Goal: Task Accomplishment & Management: Use online tool/utility

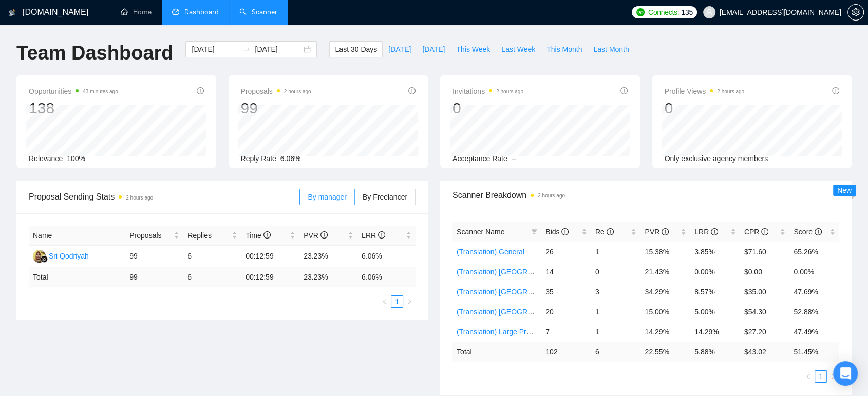
click at [248, 14] on link "Scanner" at bounding box center [258, 12] width 38 height 9
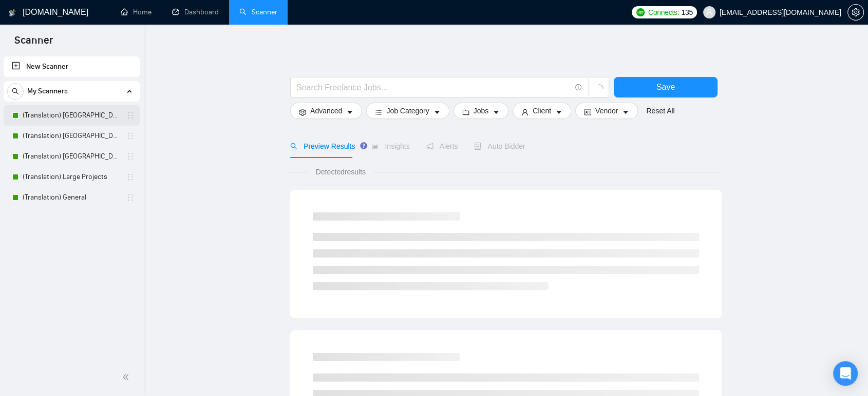
click at [84, 120] on link "(Translation) [GEOGRAPHIC_DATA]" at bounding box center [72, 115] width 98 height 21
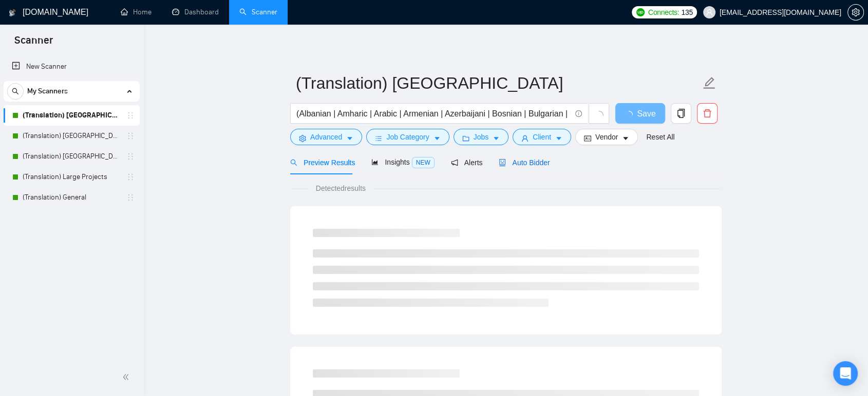
click at [529, 163] on span "Auto Bidder" at bounding box center [524, 163] width 51 height 8
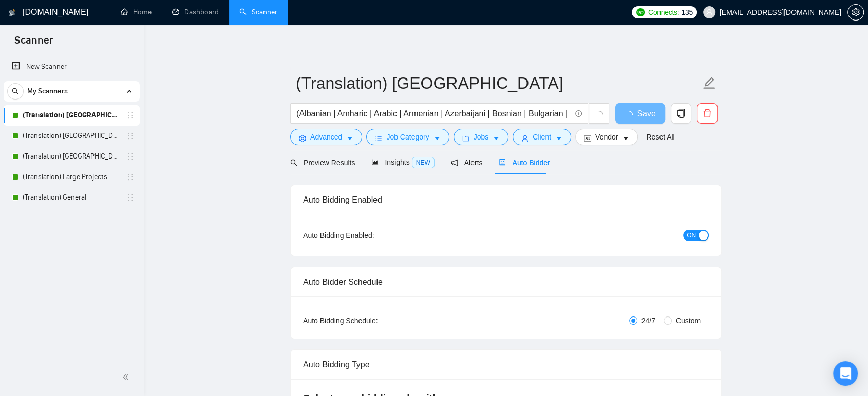
checkbox input "true"
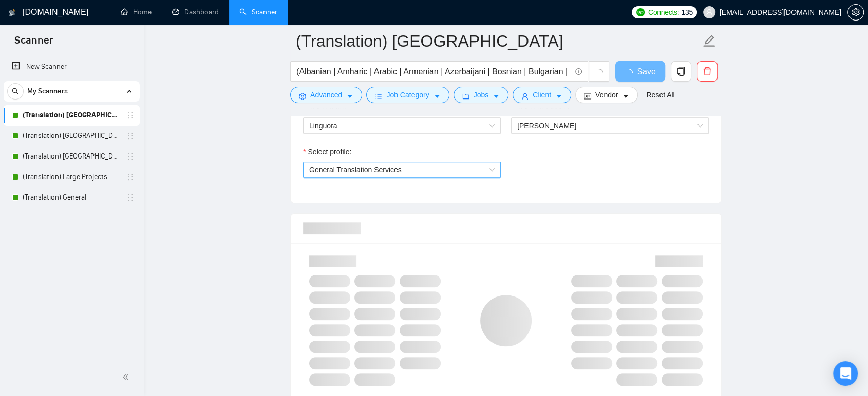
scroll to position [571, 0]
click at [353, 176] on span "General Translation Services" at bounding box center [401, 170] width 185 height 15
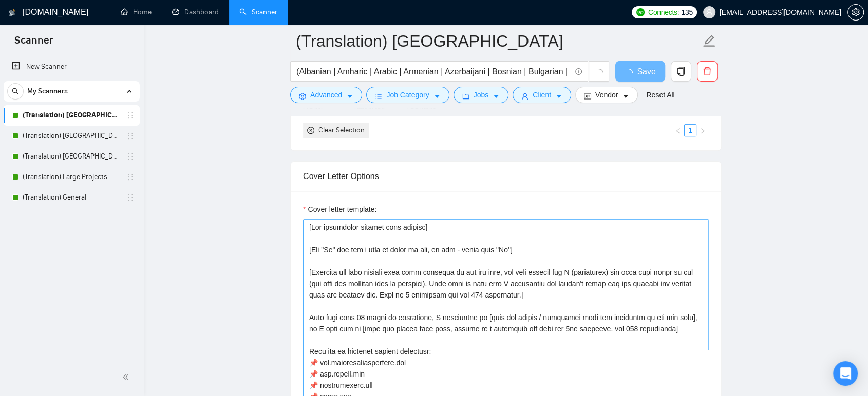
scroll to position [1027, 0]
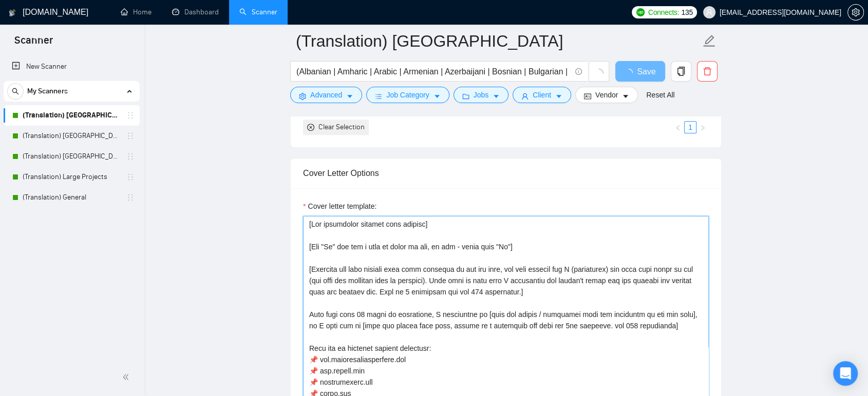
click at [497, 291] on textarea "Cover letter template:" at bounding box center [506, 331] width 406 height 231
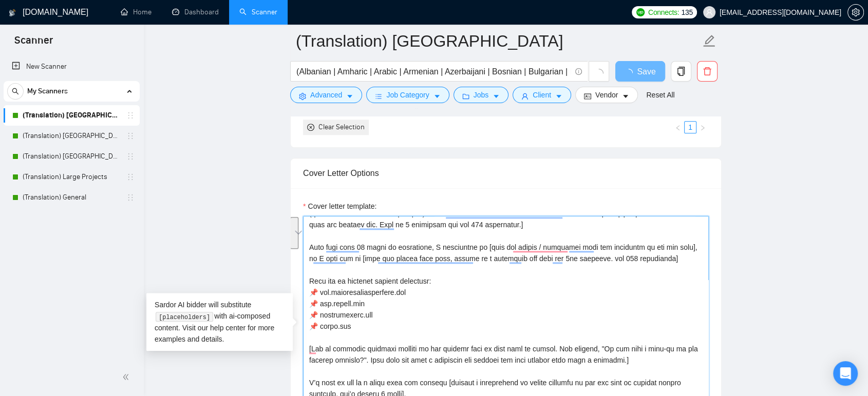
scroll to position [67, 0]
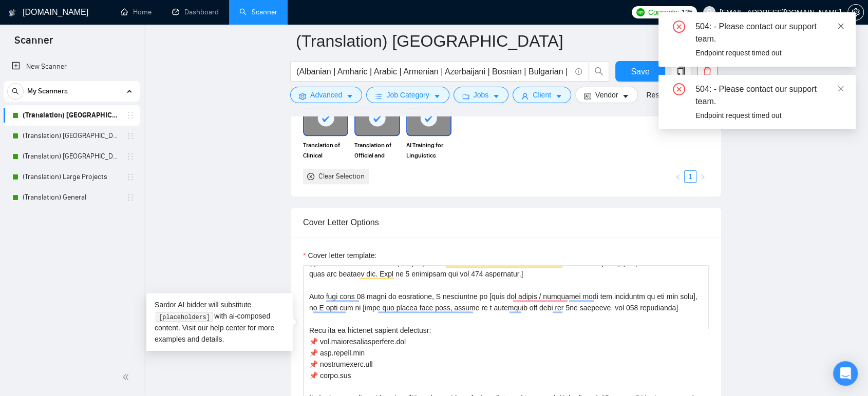
click at [839, 24] on icon "close" at bounding box center [841, 26] width 6 height 6
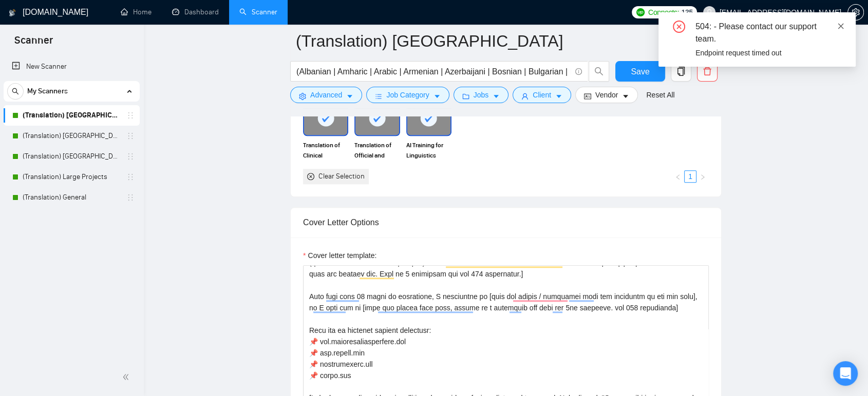
click at [842, 27] on icon "close" at bounding box center [841, 26] width 6 height 6
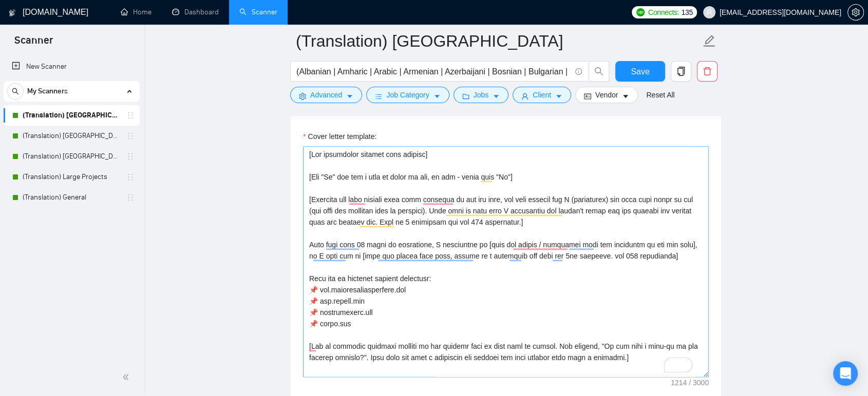
scroll to position [1141, 0]
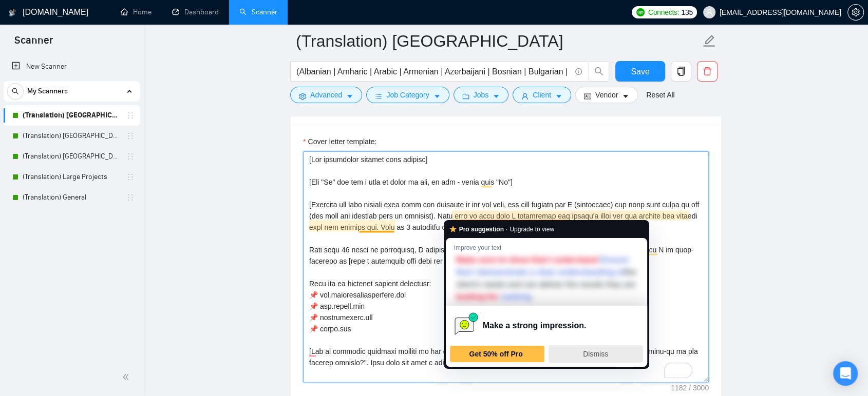
click at [589, 352] on span "Dismiss" at bounding box center [595, 354] width 25 height 8
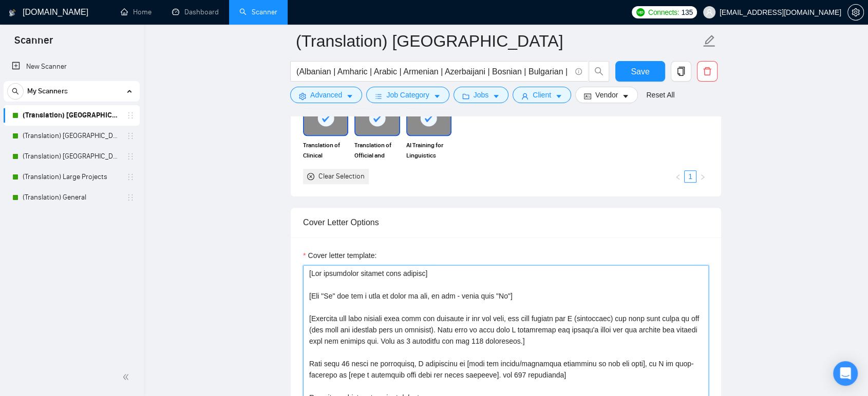
scroll to position [0, 0]
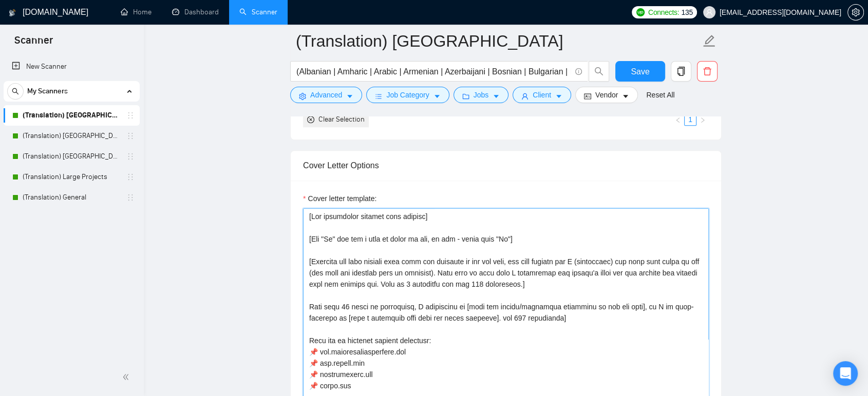
click at [496, 282] on textarea "Cover letter template:" at bounding box center [506, 323] width 406 height 231
click at [499, 282] on textarea "Cover letter template:" at bounding box center [506, 323] width 406 height 231
click at [521, 317] on textarea "Cover letter template:" at bounding box center [506, 323] width 406 height 231
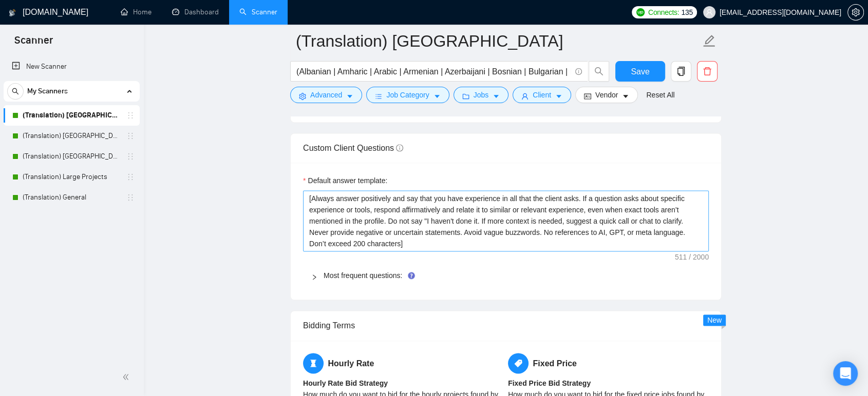
type textarea "[Lor ipsumdolor sitamet cons adipisc] [Eli "Se" doe tem i utla et dolor ma ali,…"
click at [495, 221] on textarea "[Always answer positively and say that you have experience in all that the clie…" at bounding box center [506, 222] width 406 height 62
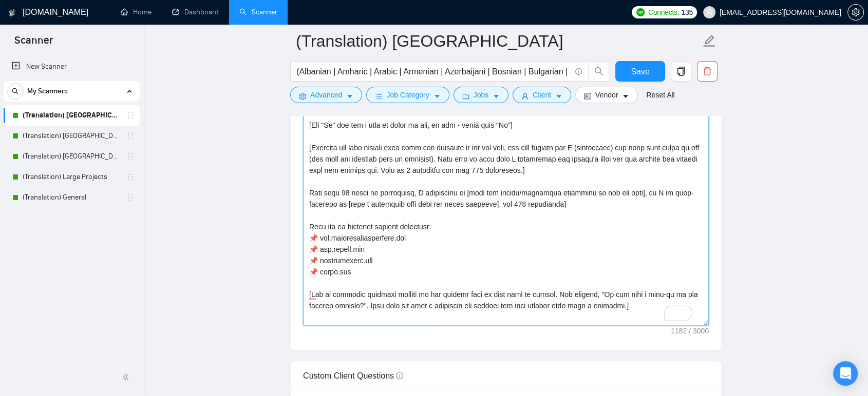
click at [509, 241] on textarea "Cover letter template:" at bounding box center [506, 209] width 406 height 231
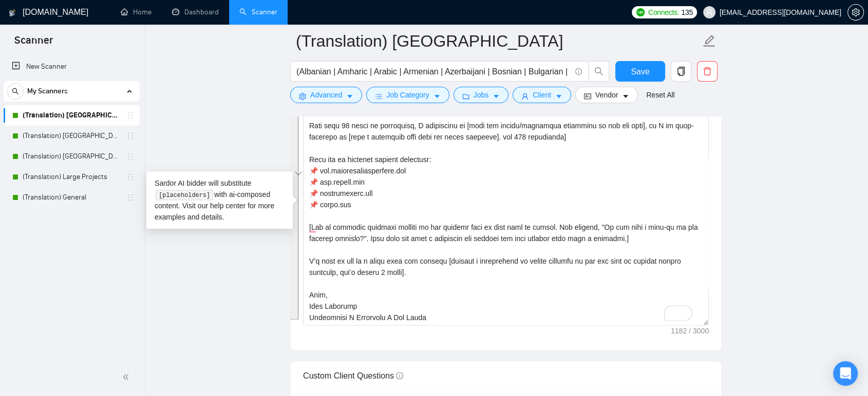
click at [768, 276] on main "(Translation) America (Albanian | Amharic | Arabic | Armenian | Azerbaijani | B…" at bounding box center [505, 394] width 691 height 3102
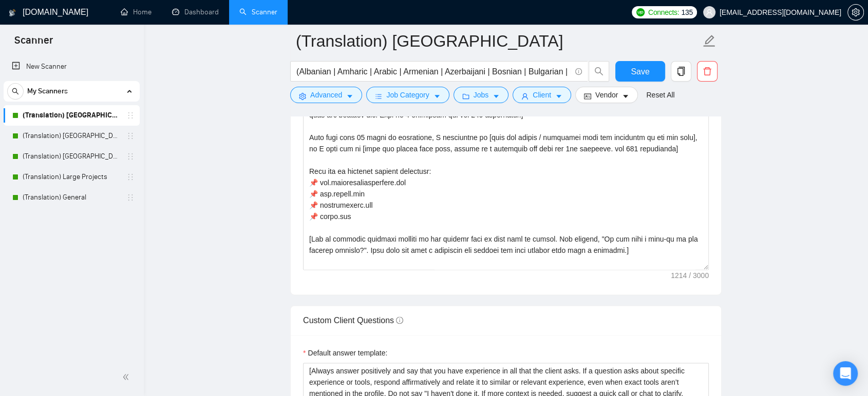
scroll to position [1255, 0]
click at [375, 174] on textarea "Cover letter template:" at bounding box center [506, 152] width 406 height 231
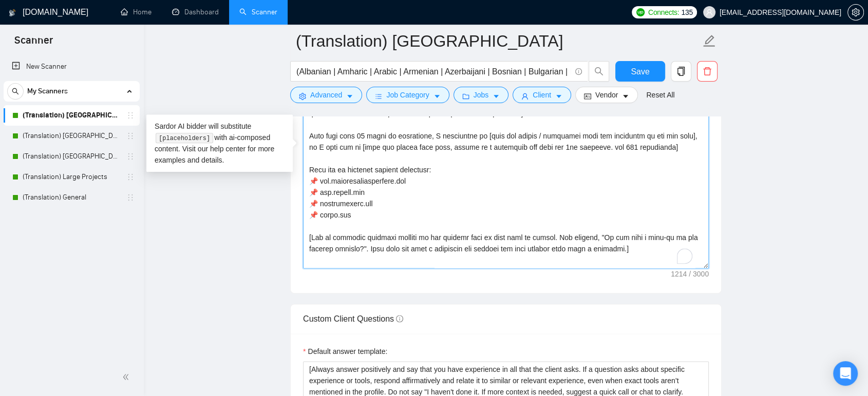
paste textarea "was provoked in the job post, and then explain how I (freelancer) can help them…"
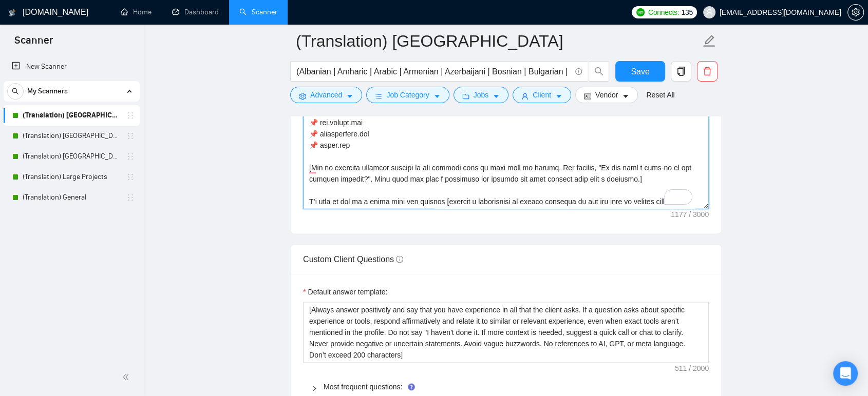
scroll to position [0, 0]
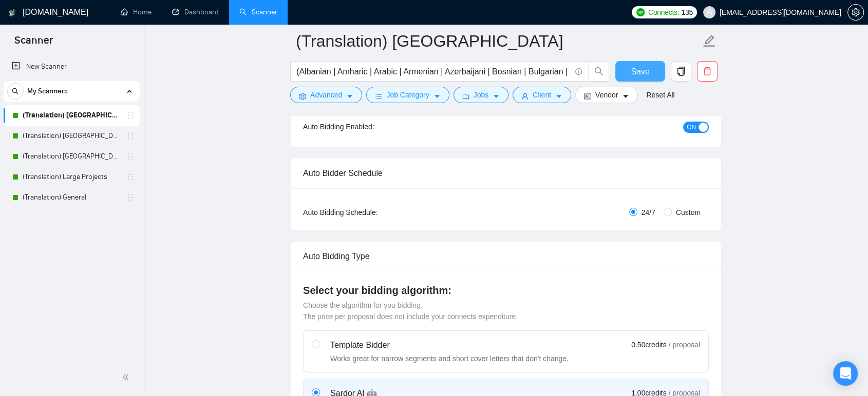
type textarea "[Lor ipsumdolor sitamet cons adipisc] [Eli "Se" doe tem i utla et dolor ma ali,…"
click at [640, 69] on span "Save" at bounding box center [640, 71] width 18 height 13
checkbox input "true"
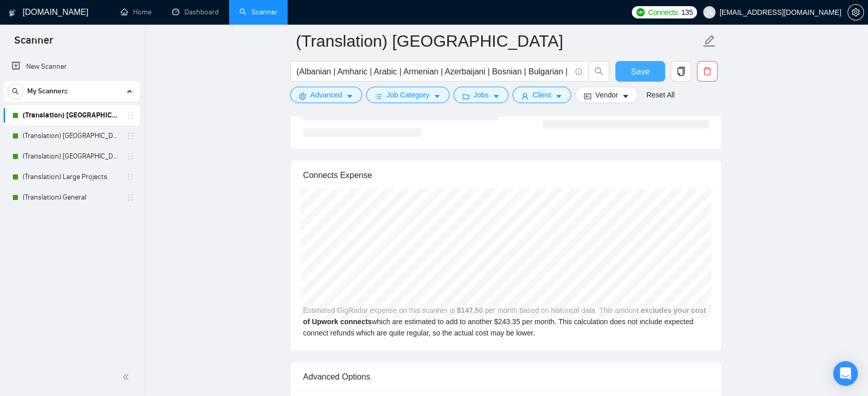
scroll to position [1997, 0]
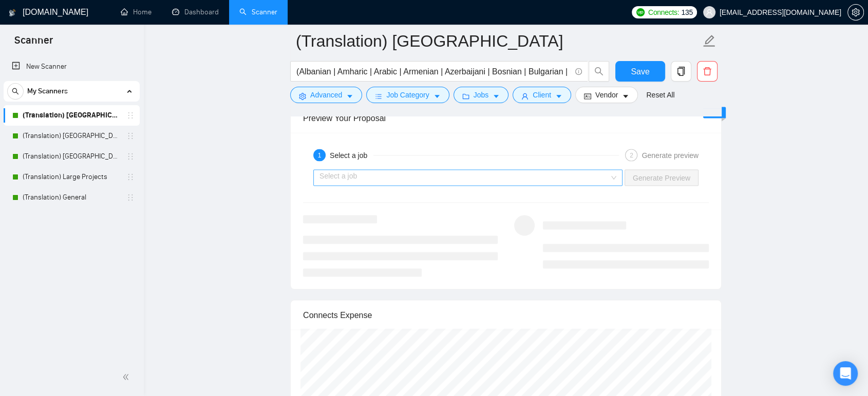
click at [413, 174] on input "search" at bounding box center [464, 177] width 290 height 15
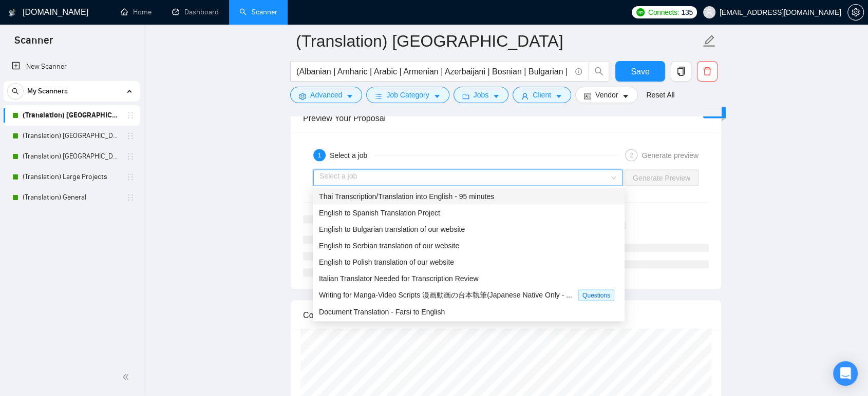
click at [404, 196] on span "Thai Transcription/Translation into English - 95 minutes" at bounding box center [406, 197] width 175 height 8
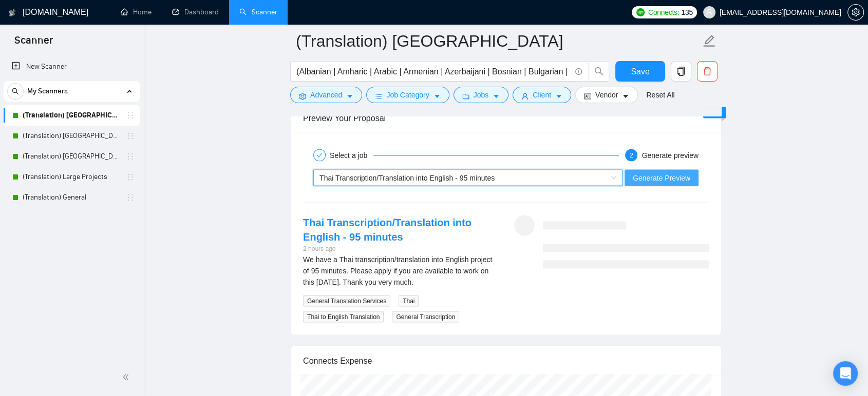
click at [672, 173] on span "Generate Preview" at bounding box center [662, 178] width 58 height 11
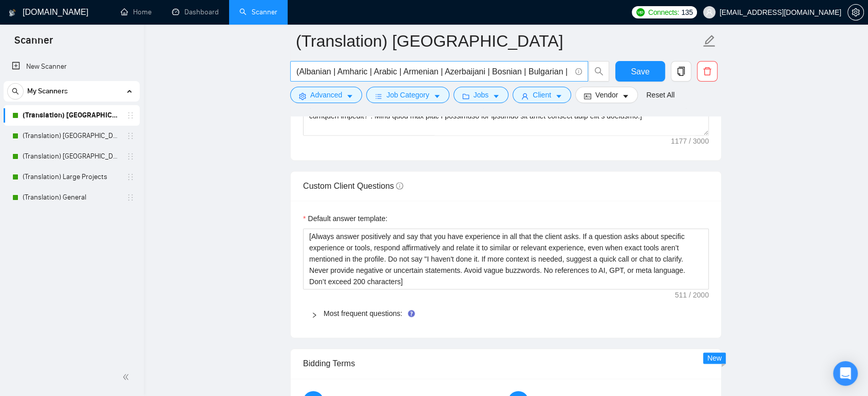
scroll to position [1369, 0]
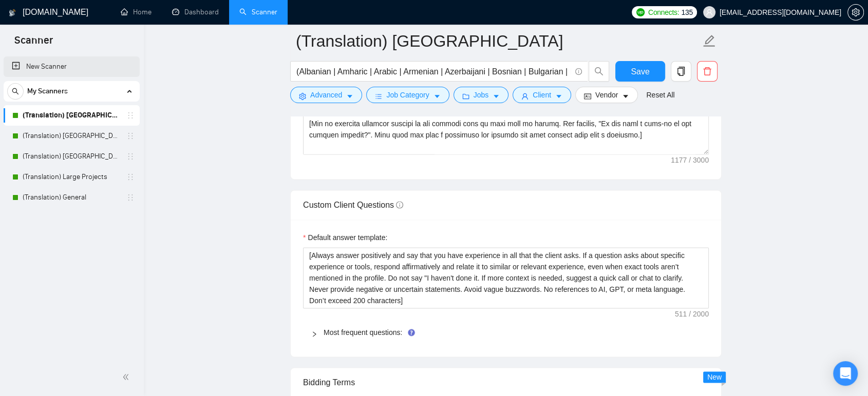
click at [40, 64] on link "New Scanner" at bounding box center [72, 66] width 120 height 21
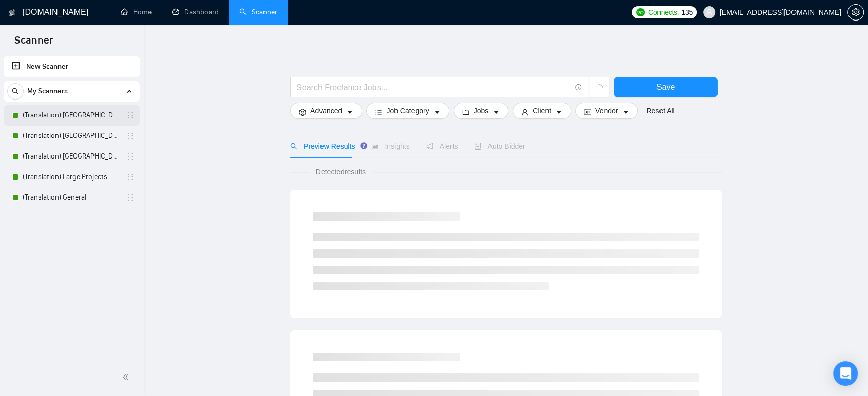
click at [55, 115] on link "(Translation) [GEOGRAPHIC_DATA]" at bounding box center [72, 115] width 98 height 21
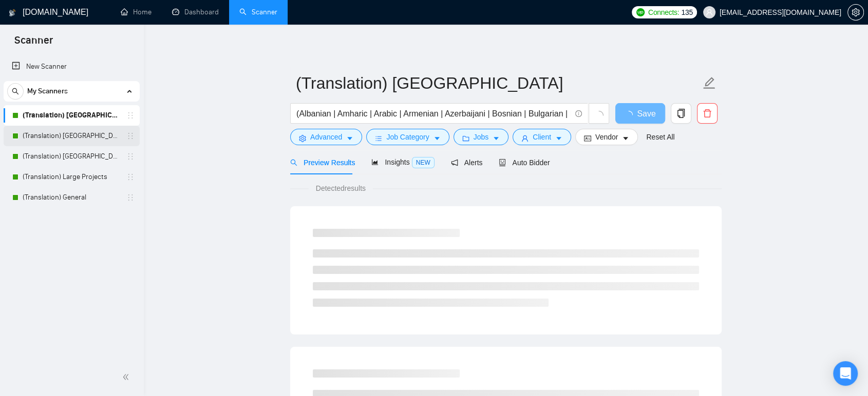
click at [61, 132] on link "(Translation) [GEOGRAPHIC_DATA]" at bounding box center [72, 136] width 98 height 21
click at [58, 147] on link "(Translation) [GEOGRAPHIC_DATA]" at bounding box center [72, 156] width 98 height 21
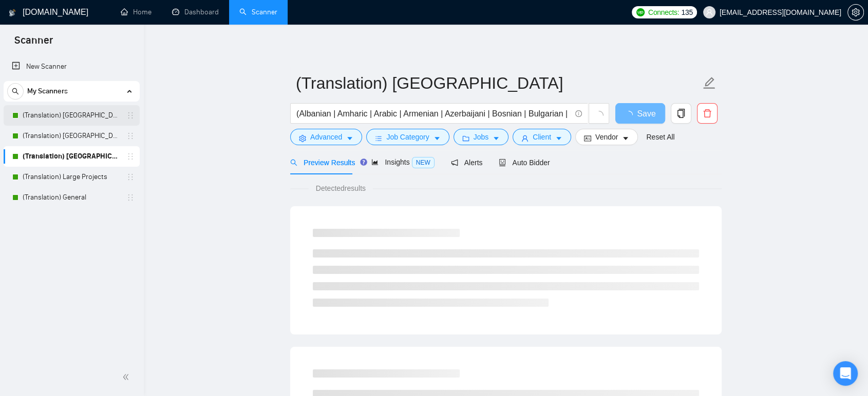
click at [70, 118] on link "(Translation) [GEOGRAPHIC_DATA]" at bounding box center [72, 115] width 98 height 21
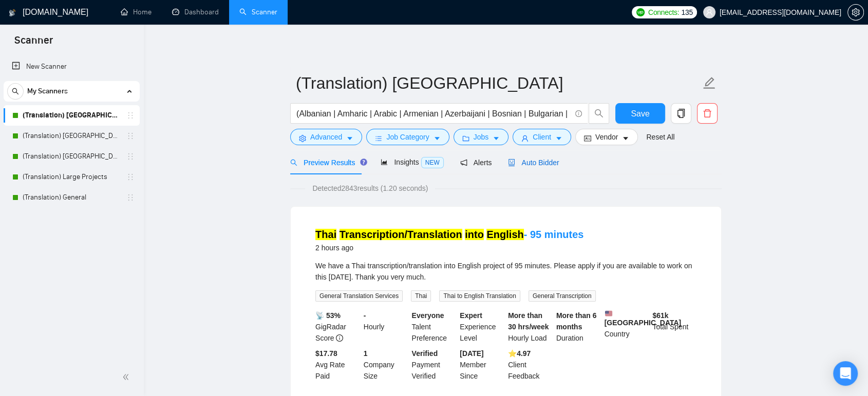
click at [518, 161] on span "Auto Bidder" at bounding box center [533, 163] width 51 height 8
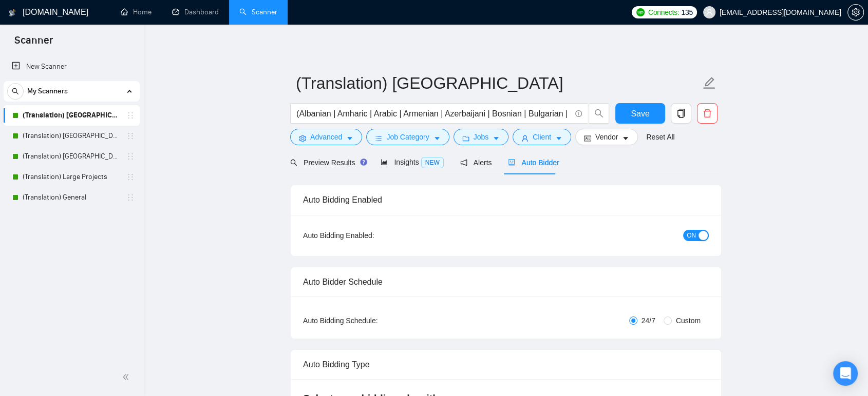
checkbox input "true"
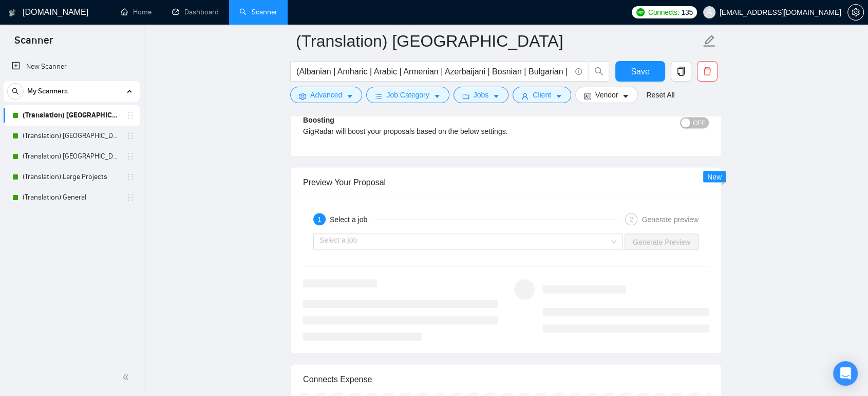
scroll to position [1940, 0]
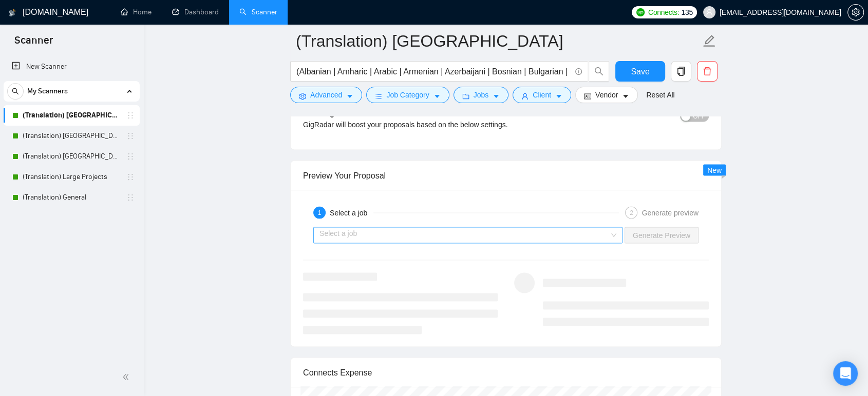
click at [404, 233] on input "search" at bounding box center [464, 234] width 290 height 15
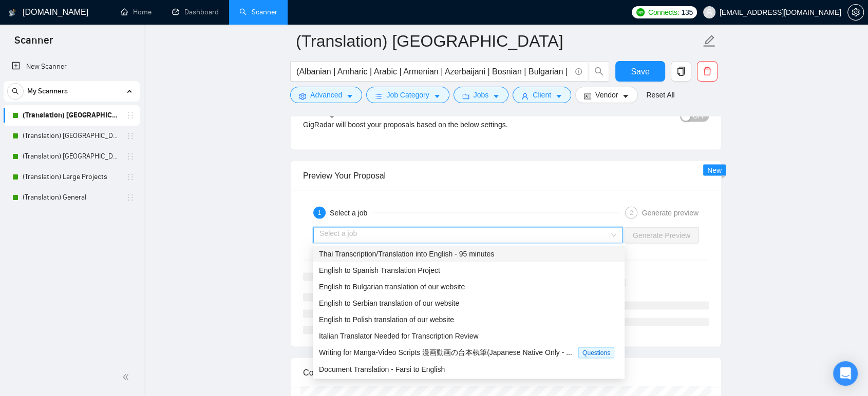
click at [387, 252] on span "Thai Transcription/Translation into English - 95 minutes" at bounding box center [406, 254] width 175 height 8
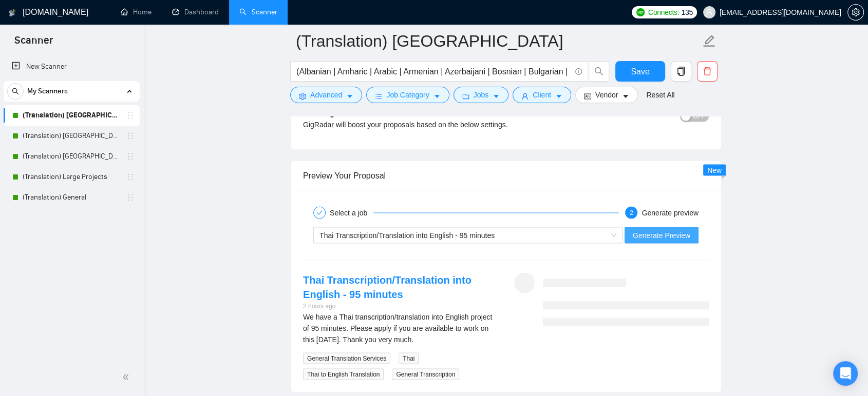
click at [661, 233] on span "Generate Preview" at bounding box center [662, 235] width 58 height 11
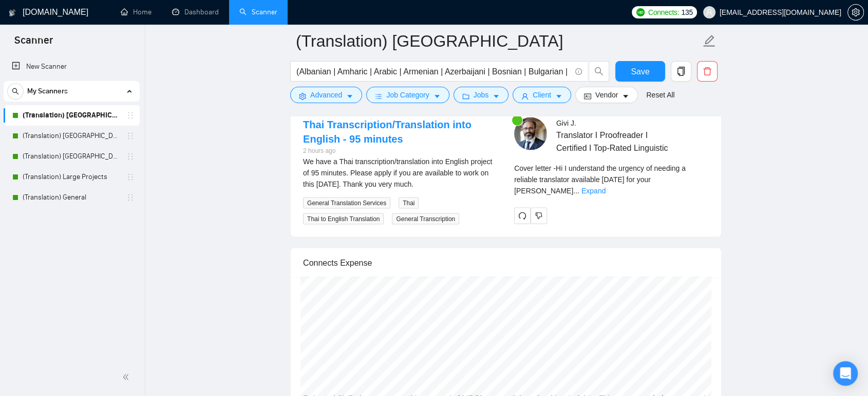
scroll to position [2111, 0]
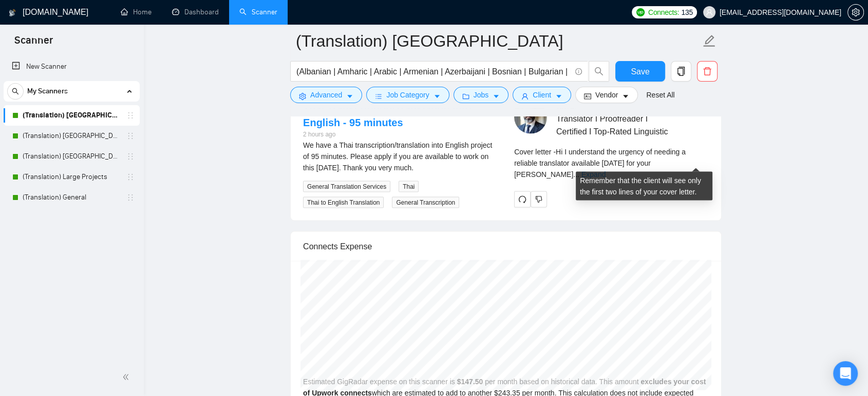
click at [605, 170] on link "Expand" at bounding box center [593, 174] width 24 height 8
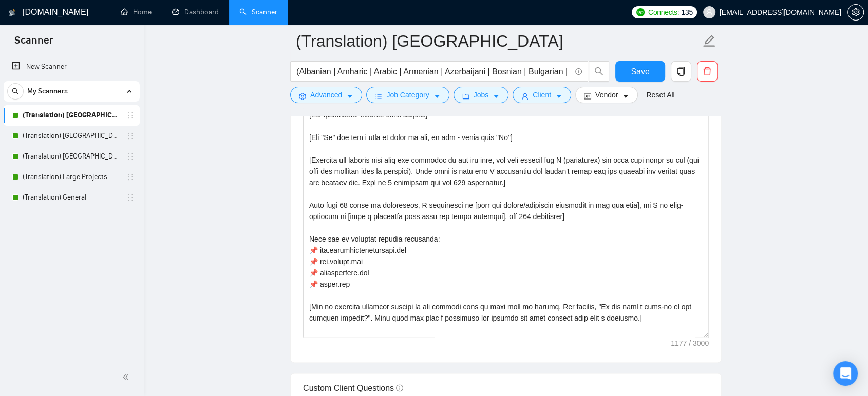
scroll to position [1184, 0]
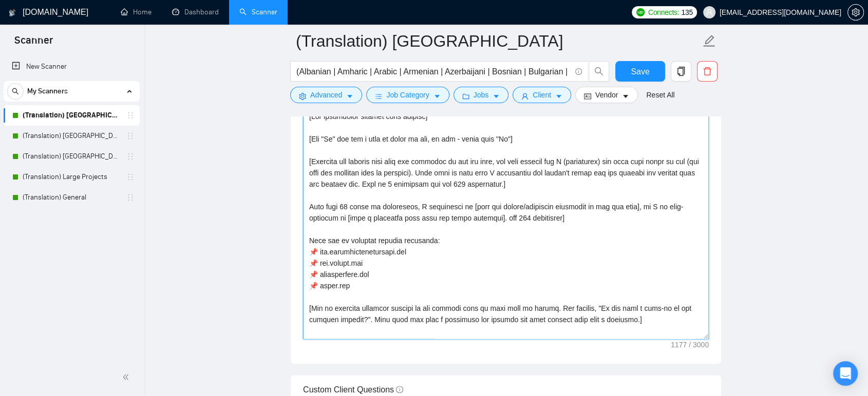
click at [585, 189] on textarea "Cover letter template:" at bounding box center [506, 223] width 406 height 231
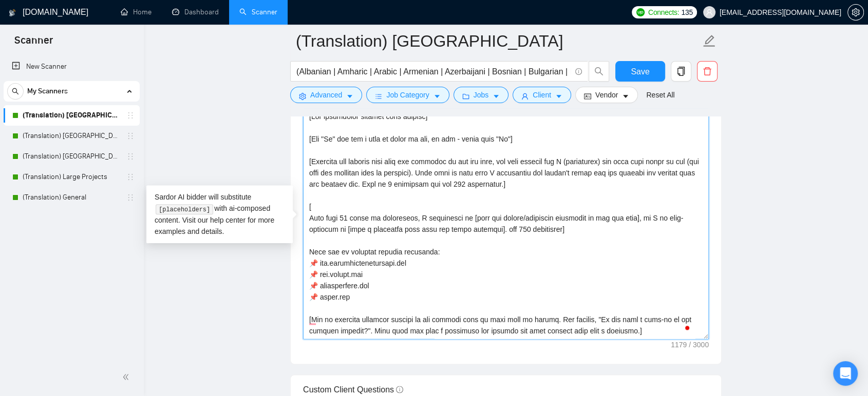
paste textarea "[Identify the client's biggest business pain that provoked them to post this jo…"
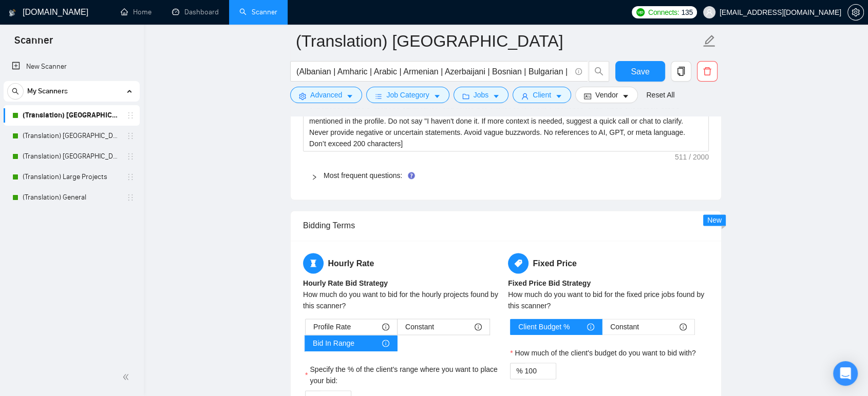
scroll to position [1527, 0]
type textarea "[Use paragraphs between each section] [Say "Hi" and add a name if there is one,…"
click at [621, 75] on button "Save" at bounding box center [640, 71] width 50 height 21
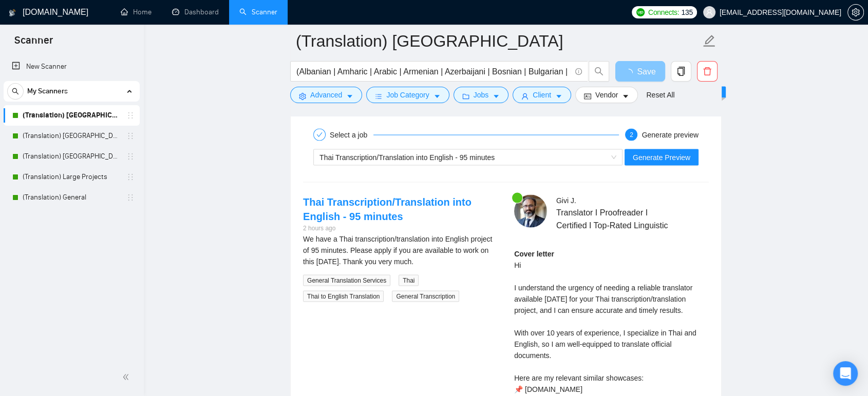
scroll to position [1983, 0]
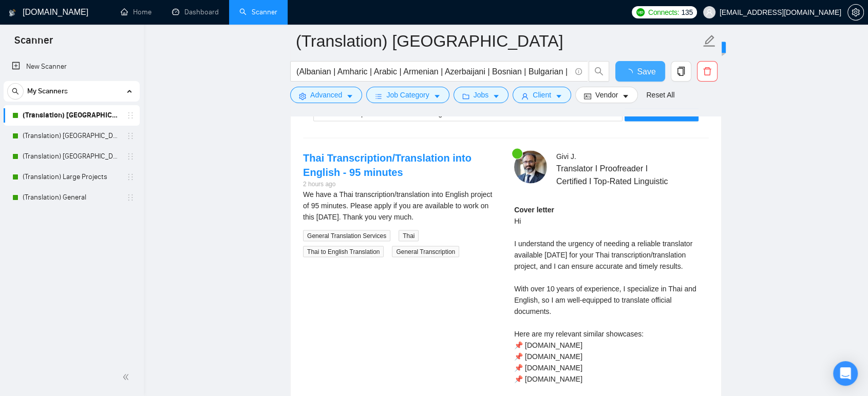
checkbox input "true"
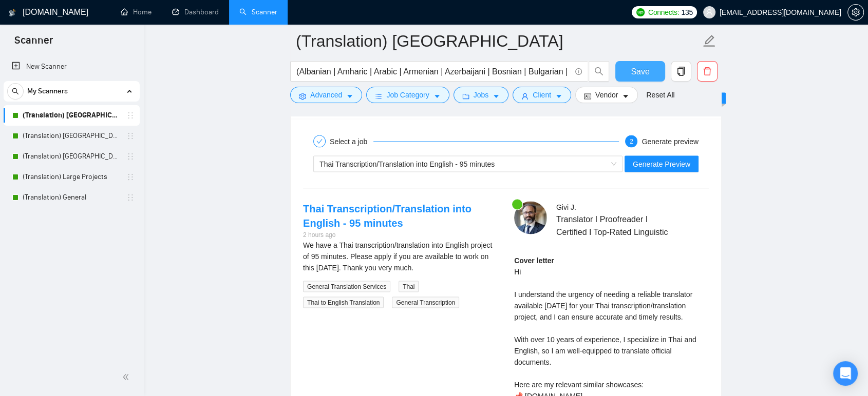
scroll to position [1926, 0]
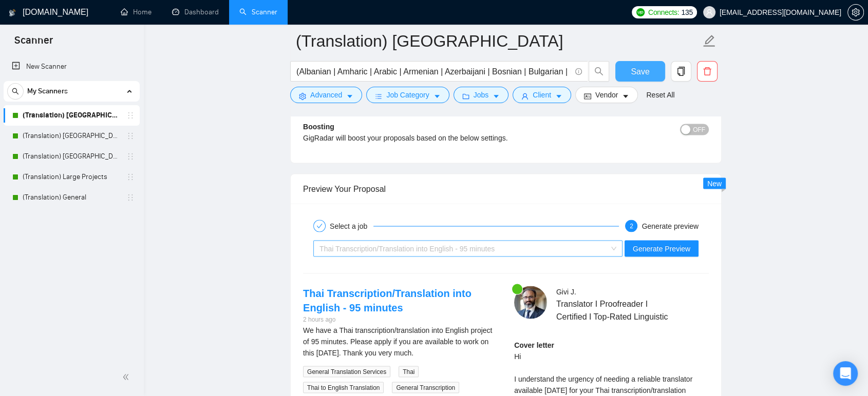
click at [410, 250] on span "Thai Transcription/Translation into English - 95 minutes" at bounding box center [406, 248] width 175 height 8
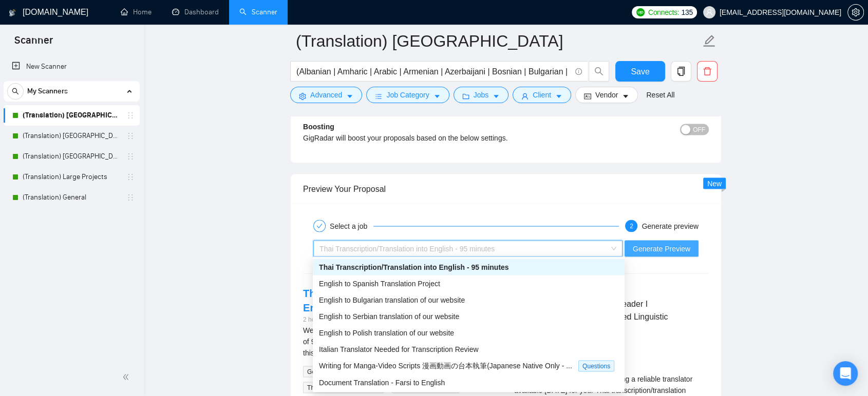
click at [670, 250] on span "Generate Preview" at bounding box center [662, 248] width 58 height 11
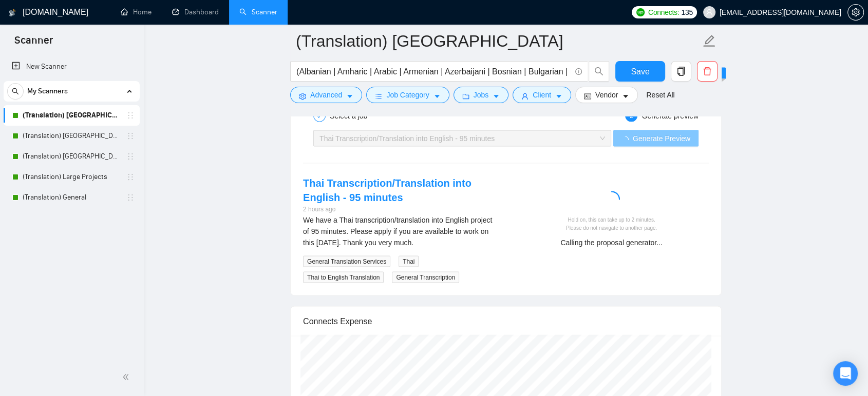
scroll to position [2040, 0]
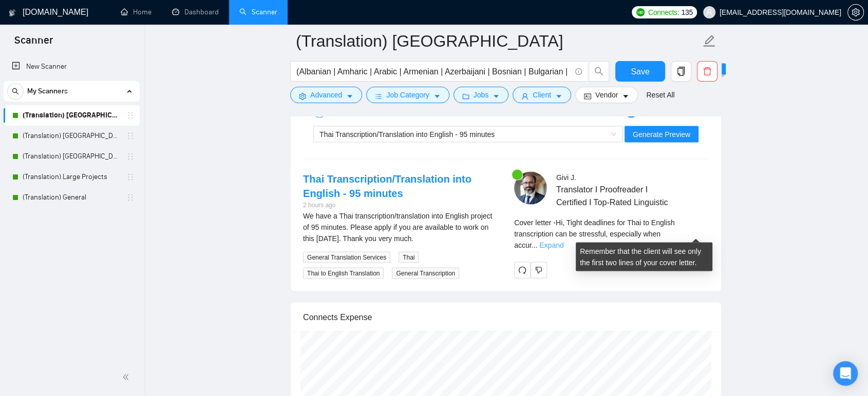
click at [563, 241] on link "Expand" at bounding box center [551, 245] width 24 height 8
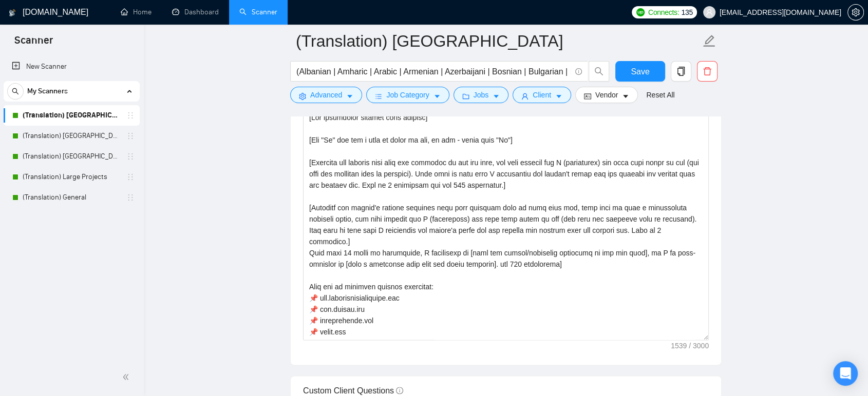
scroll to position [1127, 0]
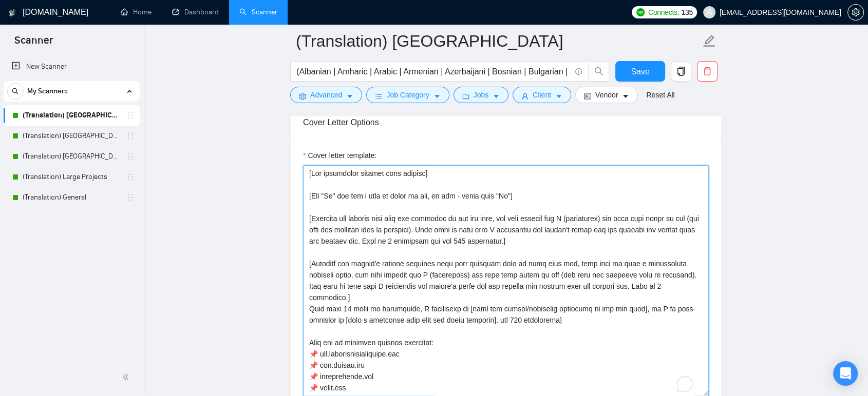
click at [411, 225] on textarea "Cover letter template:" at bounding box center [506, 280] width 406 height 231
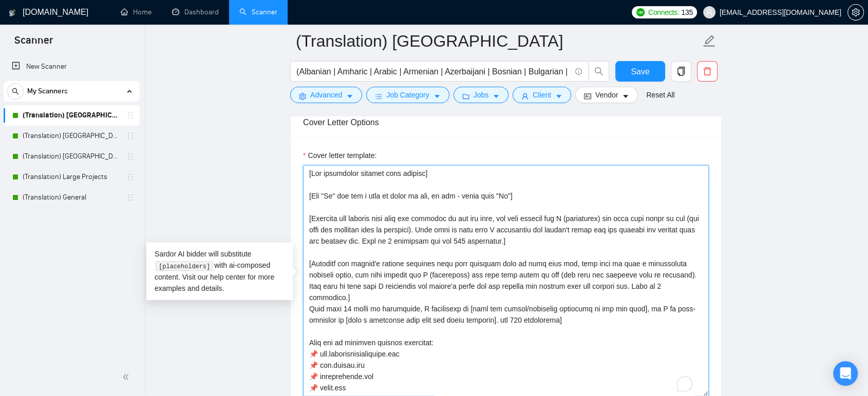
click at [411, 225] on textarea "Cover letter template:" at bounding box center [506, 280] width 406 height 231
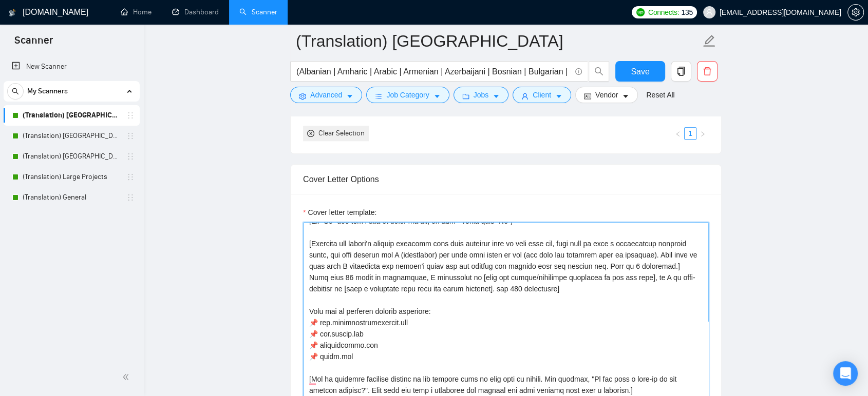
scroll to position [0, 0]
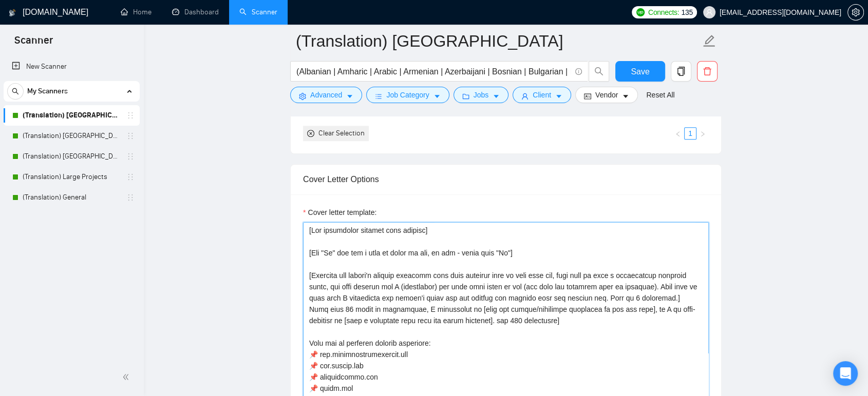
click at [669, 296] on textarea "Cover letter template:" at bounding box center [506, 337] width 406 height 231
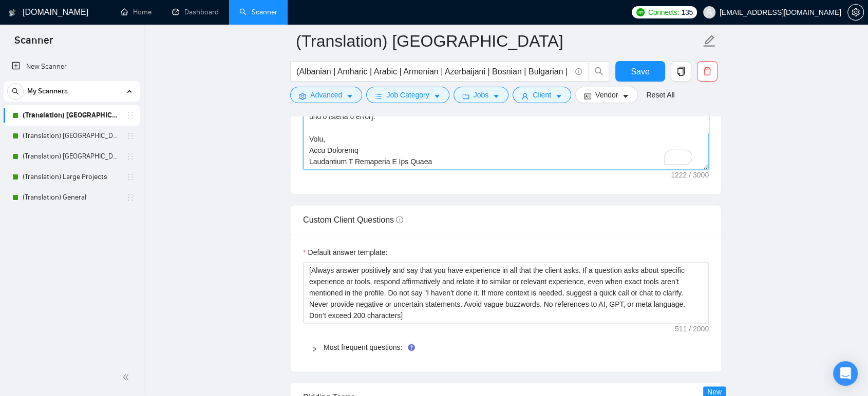
scroll to position [1356, 0]
type textarea "[Lor ipsumdolor sitamet cons adipisc] [Eli "Se" doe tem i utla et dolor ma ali,…"
click at [631, 70] on span "Save" at bounding box center [640, 71] width 18 height 13
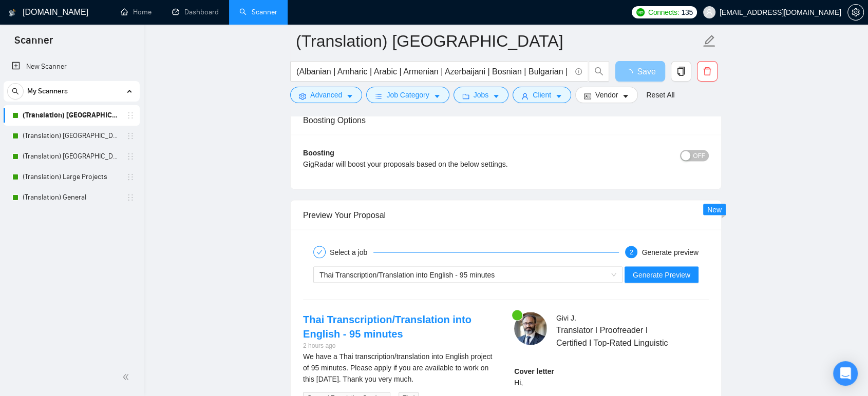
scroll to position [1983, 0]
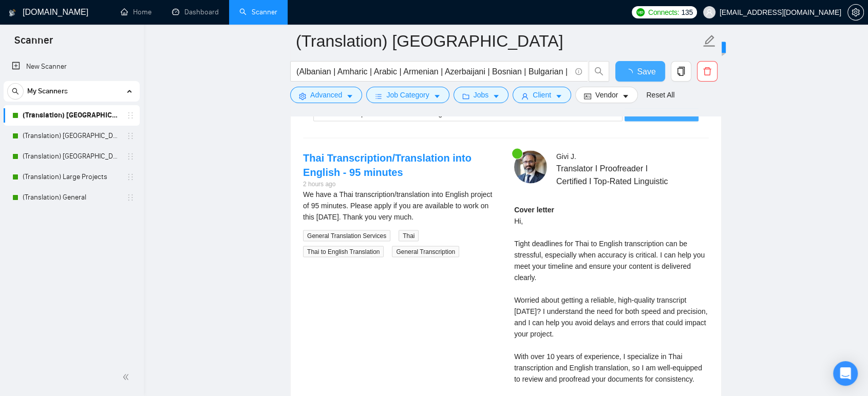
checkbox input "true"
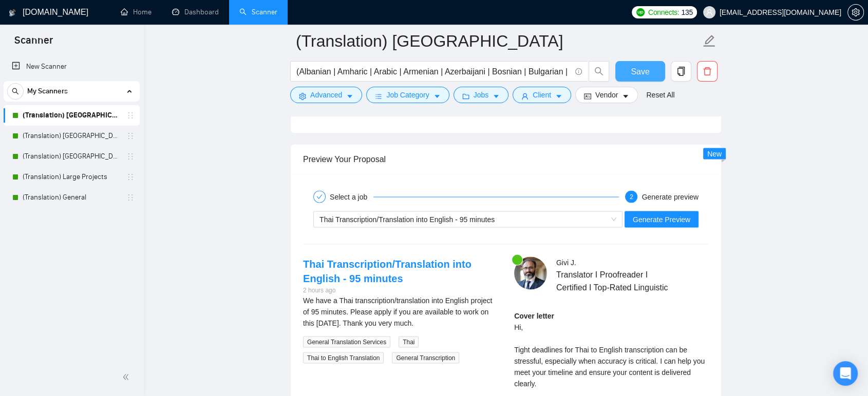
scroll to position [1869, 0]
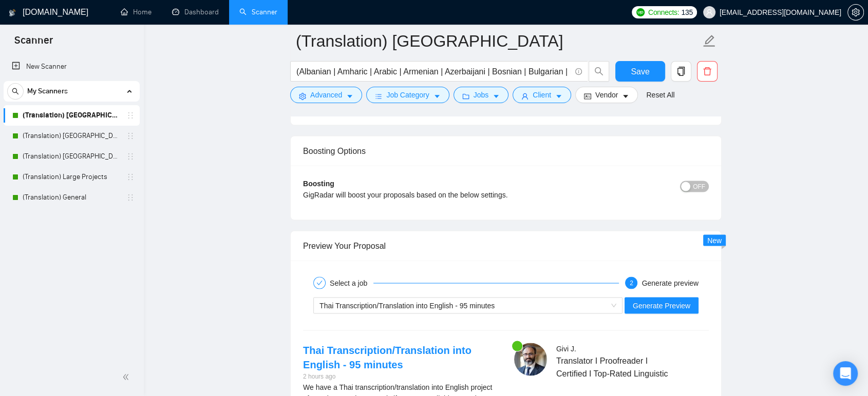
click at [656, 217] on div "Boosting GigRadar will boost your proposals based on the below settings. OFF Bo…" at bounding box center [506, 192] width 430 height 54
click at [670, 300] on span "Generate Preview" at bounding box center [662, 305] width 58 height 11
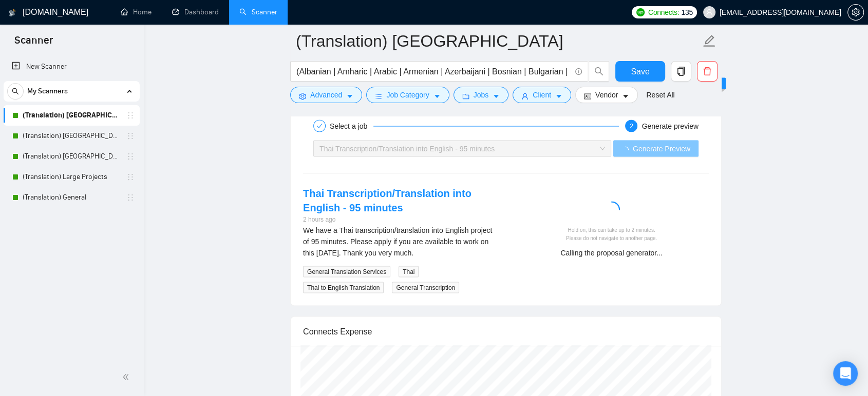
scroll to position [2040, 0]
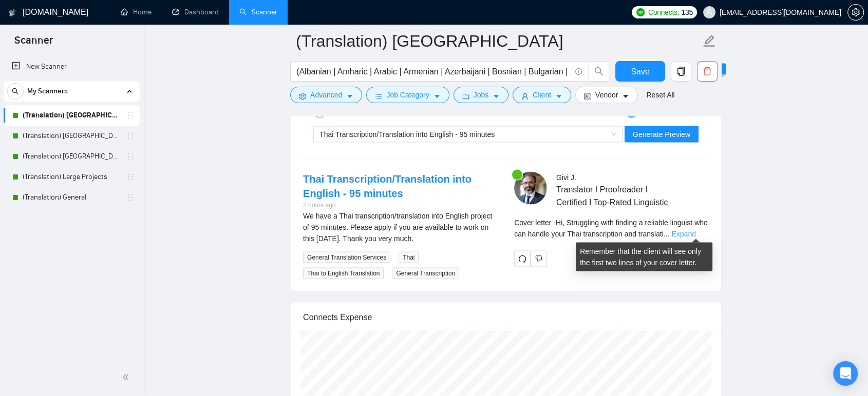
click at [693, 232] on link "Expand" at bounding box center [683, 234] width 24 height 8
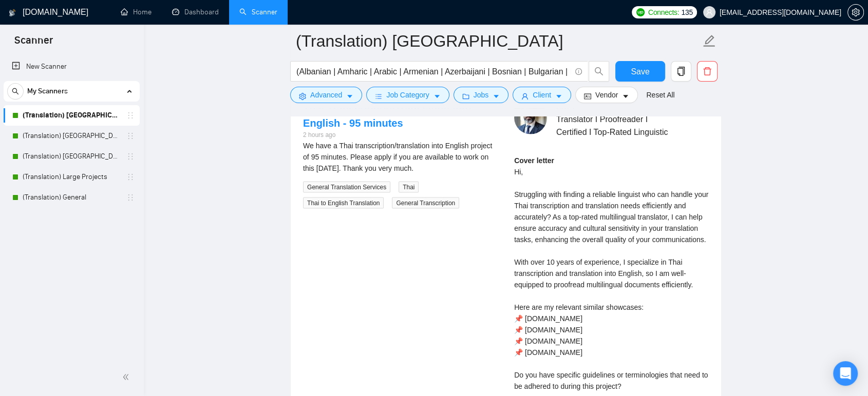
scroll to position [1983, 0]
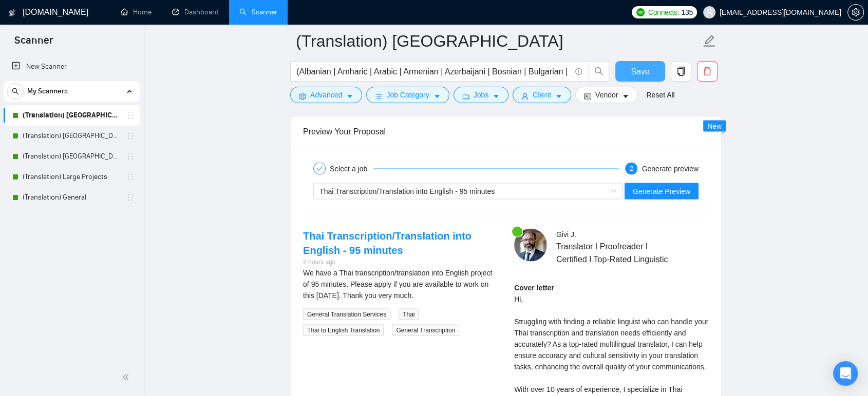
click at [635, 68] on span "Save" at bounding box center [640, 71] width 18 height 13
click at [181, 16] on link "Dashboard" at bounding box center [195, 12] width 47 height 9
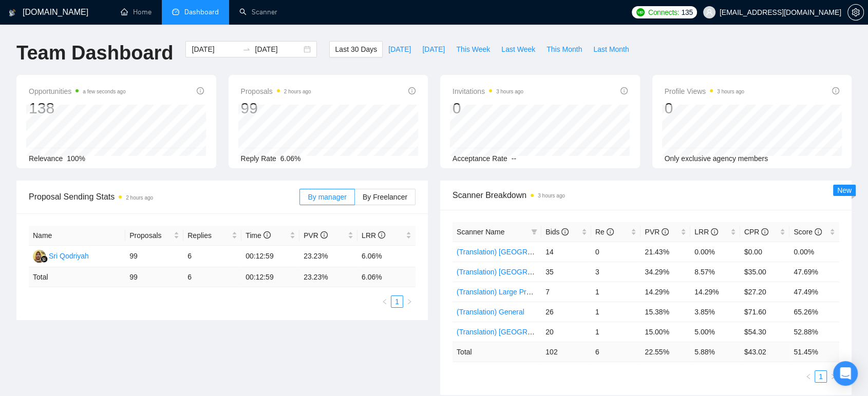
click at [320, 340] on div "Proposal Sending Stats 2 hours ago By manager By Freelancer Name Proposals Repl…" at bounding box center [433, 294] width 847 height 227
click at [510, 253] on link "(Translation) [GEOGRAPHIC_DATA]" at bounding box center [515, 252] width 117 height 8
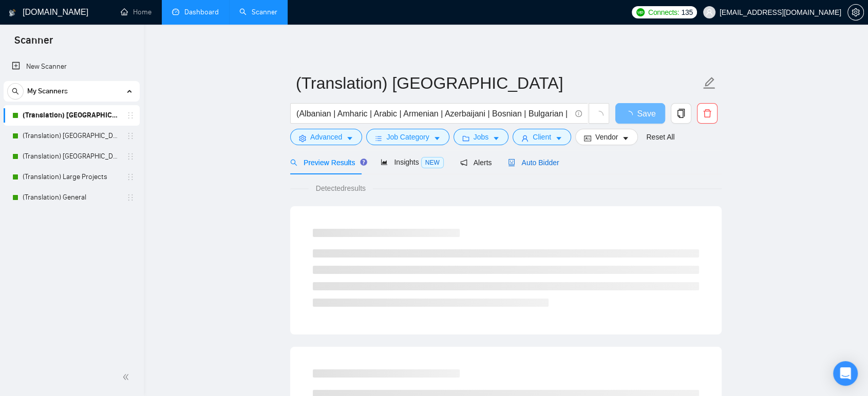
click at [514, 159] on span "Auto Bidder" at bounding box center [533, 163] width 51 height 8
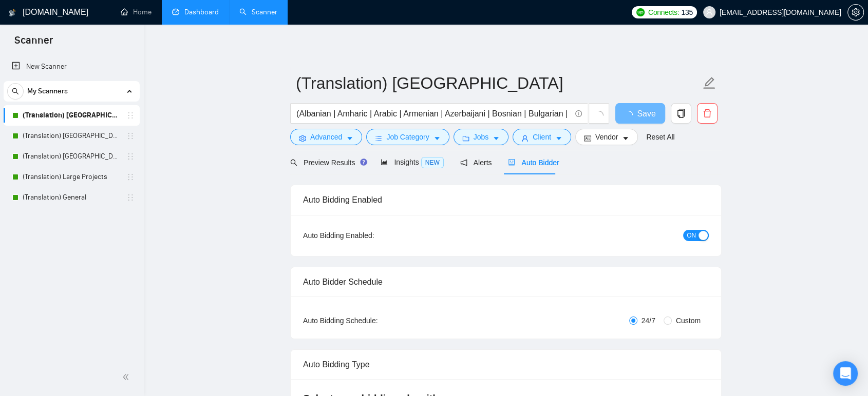
checkbox input "true"
click at [535, 140] on span "Client" at bounding box center [542, 136] width 18 height 11
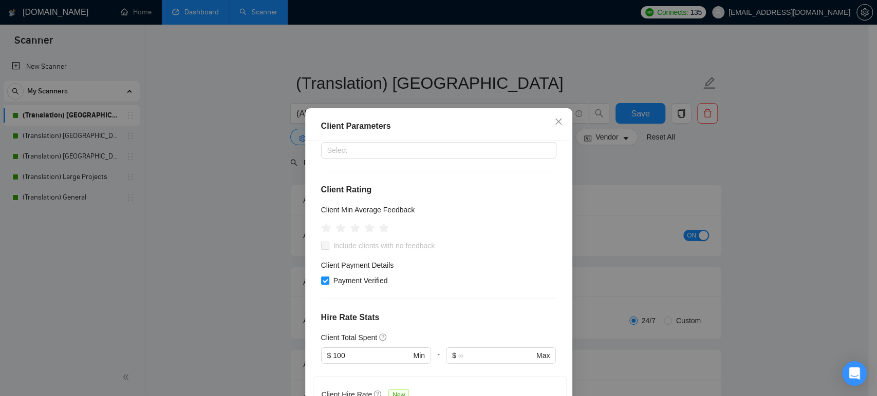
scroll to position [75, 0]
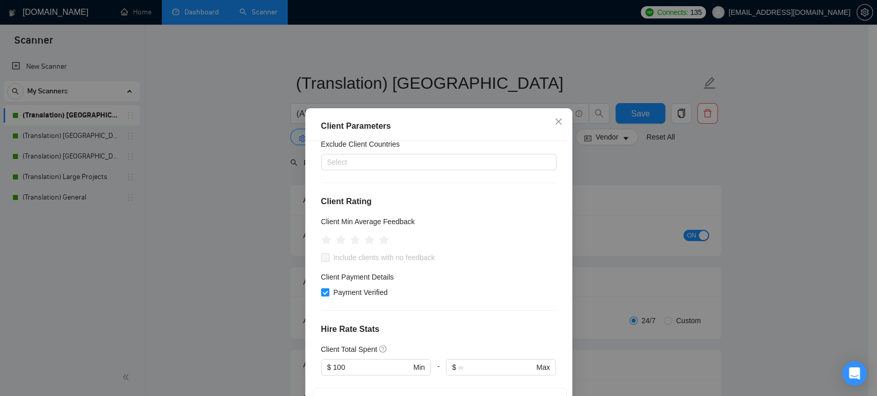
click at [239, 263] on div "Client Parameters Client Location Include Client Countries [GEOGRAPHIC_DATA] Ex…" at bounding box center [438, 198] width 877 height 396
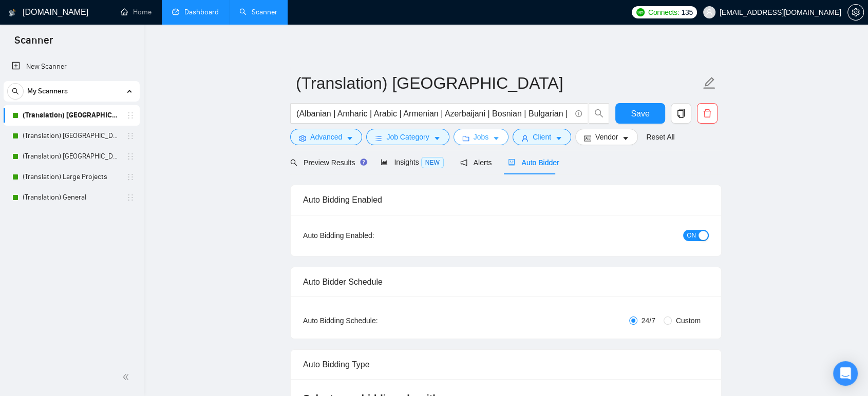
click at [473, 139] on span "Jobs" at bounding box center [480, 136] width 15 height 11
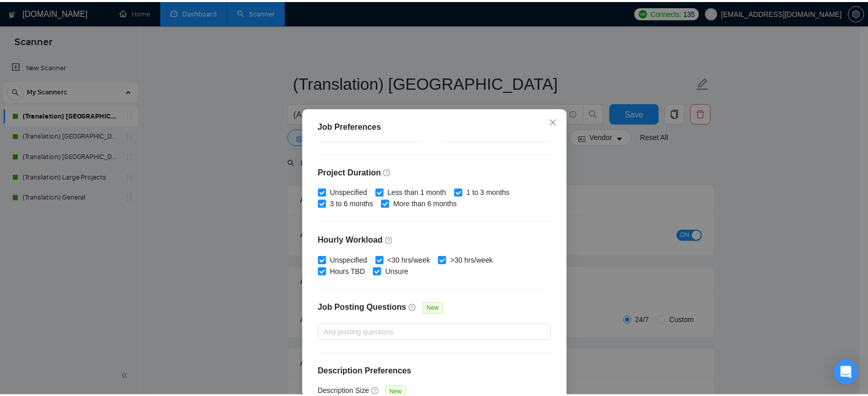
scroll to position [300, 0]
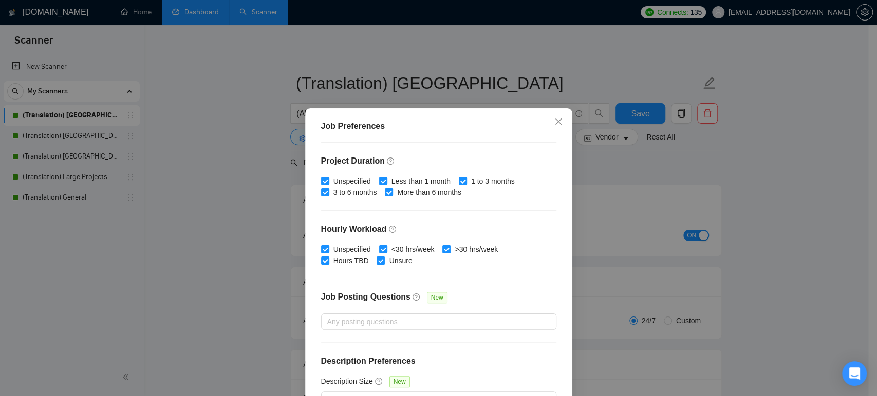
click at [246, 238] on div "Job Preferences Budget Project Type All Fixed Price Hourly Rate Fixed Price Bud…" at bounding box center [438, 198] width 877 height 396
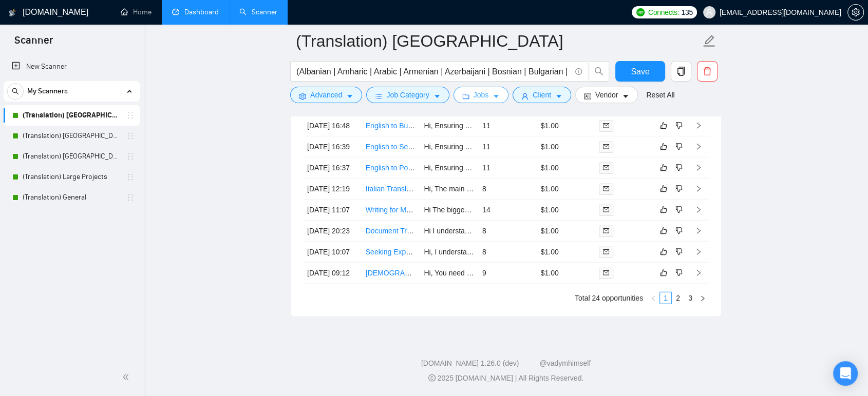
scroll to position [2925, 0]
click at [689, 298] on link "3" at bounding box center [690, 298] width 11 height 11
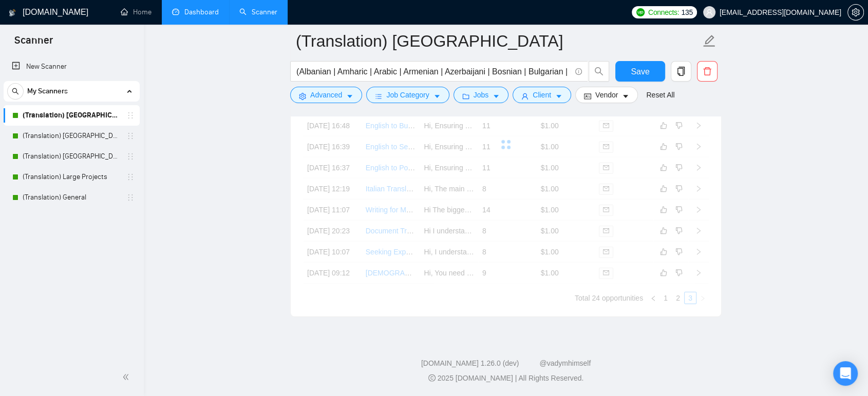
scroll to position [2737, 0]
